Goal: Find specific page/section: Find specific page/section

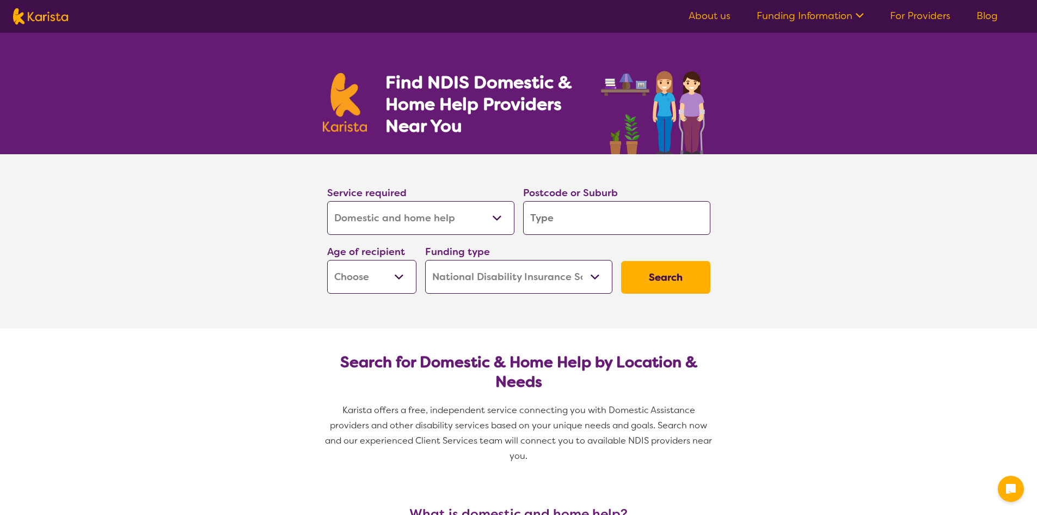
select select "Domestic and home help"
select select "NDIS"
select select "Domestic and home help"
select select "NDIS"
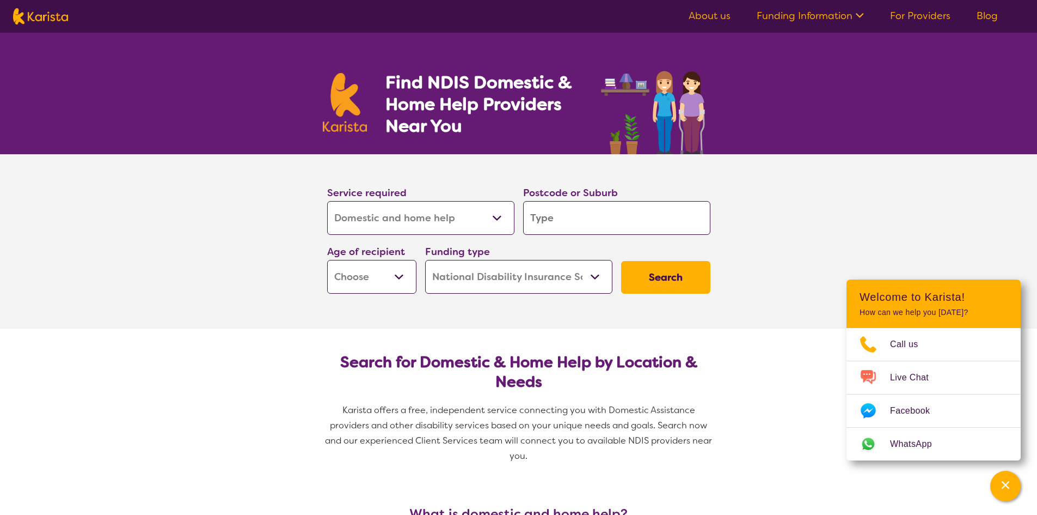
click at [327, 201] on select "Allied Health Assistant Assessment ([MEDICAL_DATA] or [MEDICAL_DATA]) Behaviour…" at bounding box center [420, 218] width 187 height 34
click at [556, 221] on input "search" at bounding box center [616, 218] width 187 height 34
click at [396, 276] on select "Early Childhood - 0 to 9 Child - 10 to 11 Adolescent - 12 to 17 Adult - 18 to 6…" at bounding box center [371, 277] width 89 height 34
select select "AD"
click at [327, 260] on select "Early Childhood - 0 to 9 Child - 10 to 11 Adolescent - 12 to 17 Adult - 18 to 6…" at bounding box center [371, 277] width 89 height 34
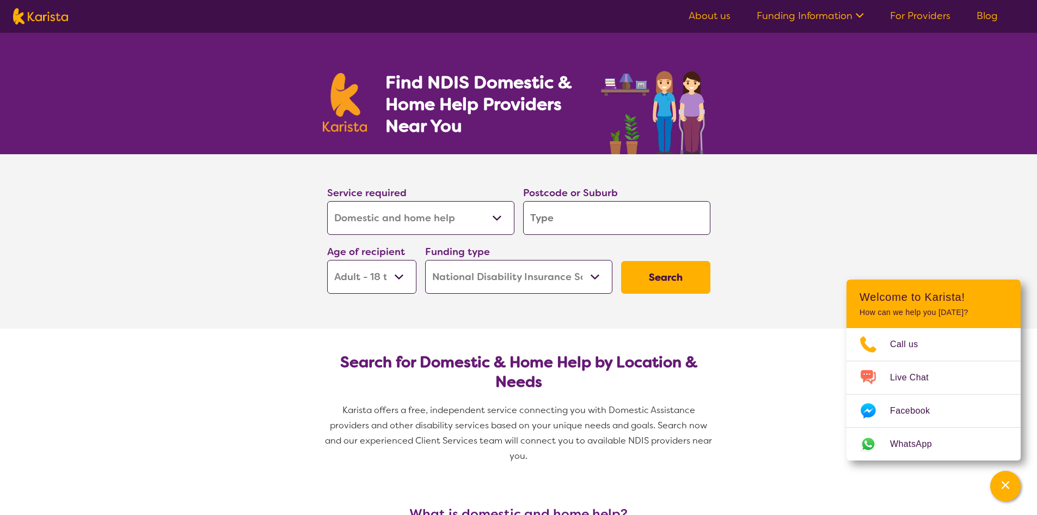
select select "AD"
click at [544, 224] on input "search" at bounding box center [616, 218] width 187 height 34
drag, startPoint x: 595, startPoint y: 217, endPoint x: 590, endPoint y: 215, distance: 5.9
click at [597, 217] on input "search" at bounding box center [616, 218] width 187 height 34
type input "5"
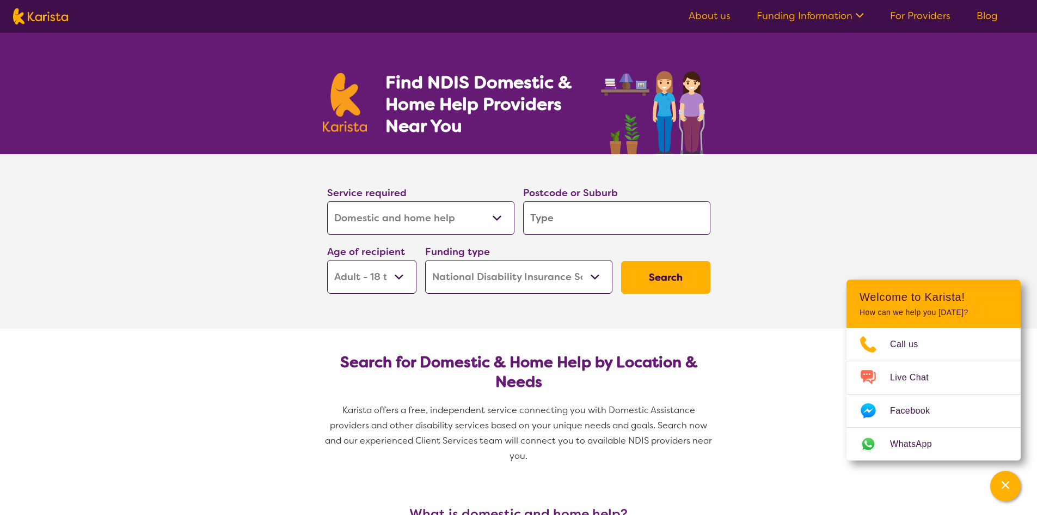
type input "5"
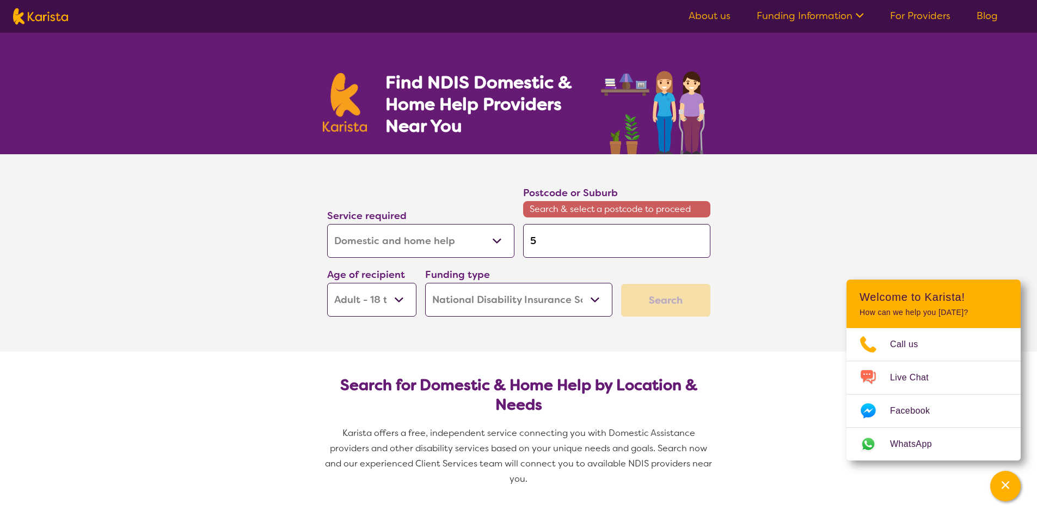
type input "51"
type input "515"
type input "5152"
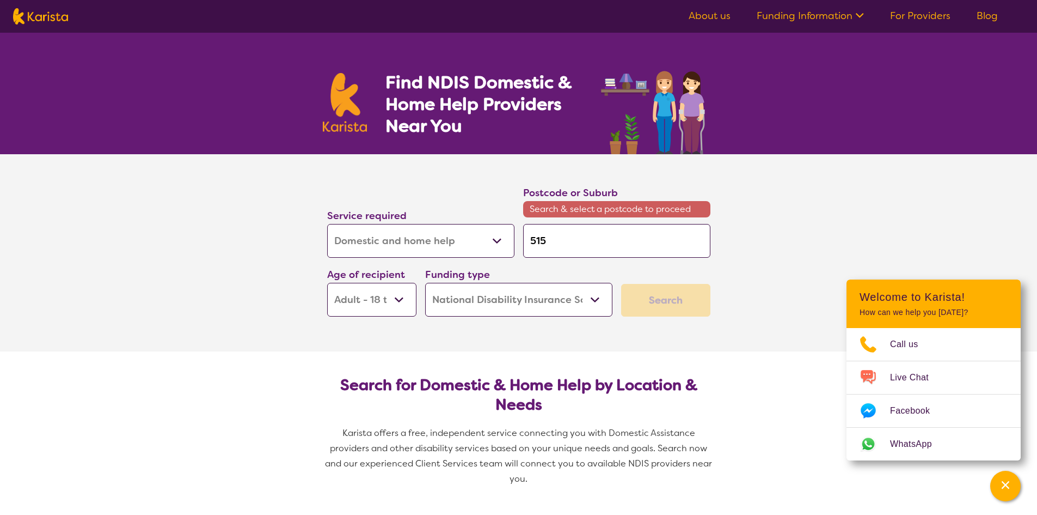
type input "5152"
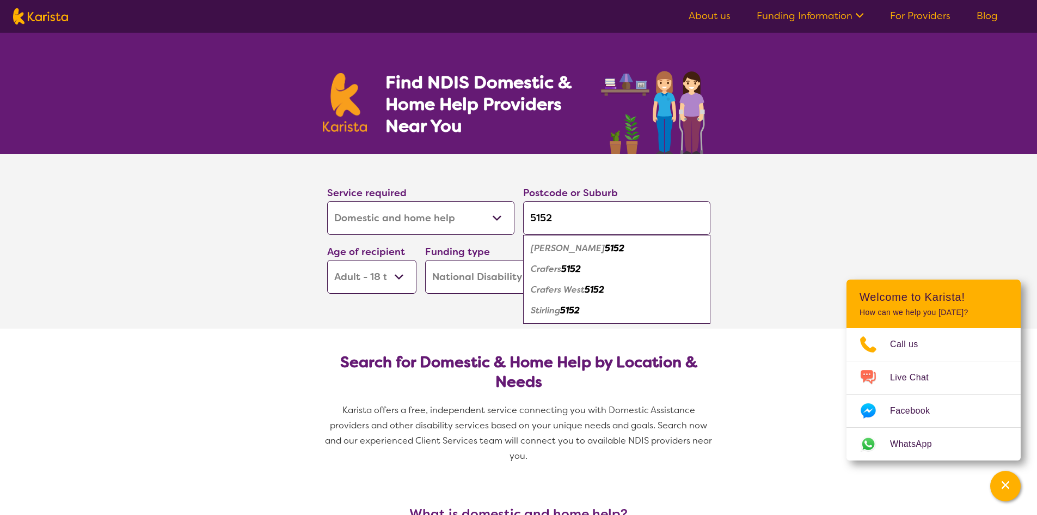
type input "5152"
click at [572, 270] on em "5152" at bounding box center [571, 268] width 20 height 11
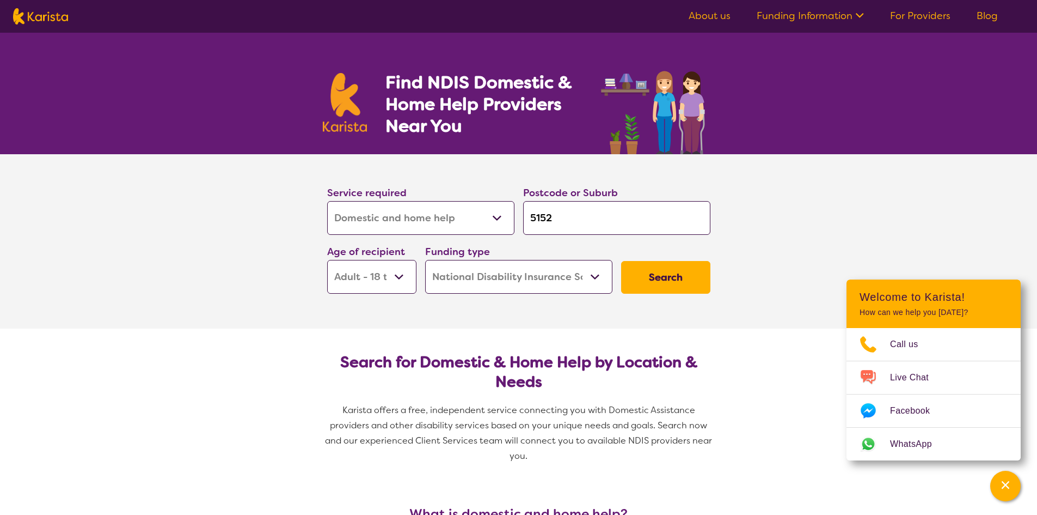
click at [682, 275] on button "Search" at bounding box center [665, 277] width 89 height 33
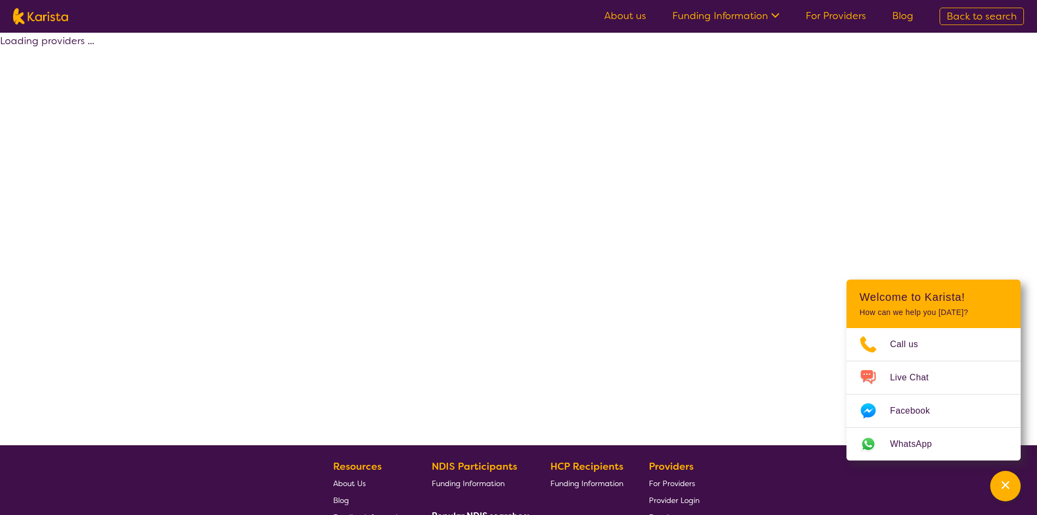
select select "NDIS"
select select "Domestic and home help"
select select "AD"
